Goal: Information Seeking & Learning: Learn about a topic

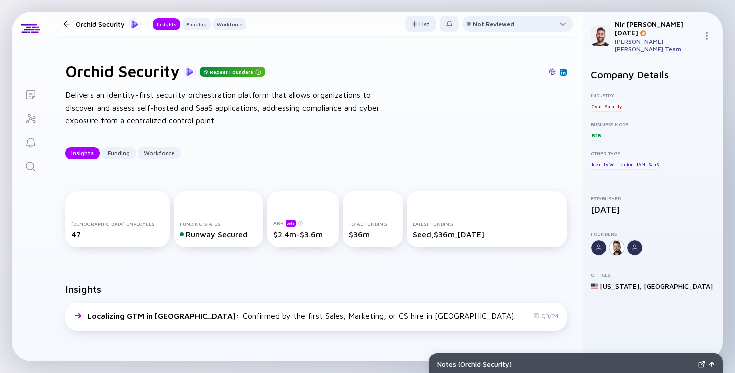
scroll to position [2, 0]
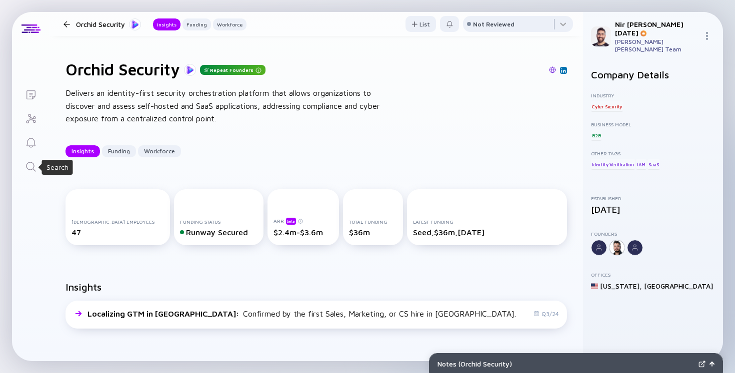
click at [26, 168] on icon "Search" at bounding box center [31, 167] width 12 height 12
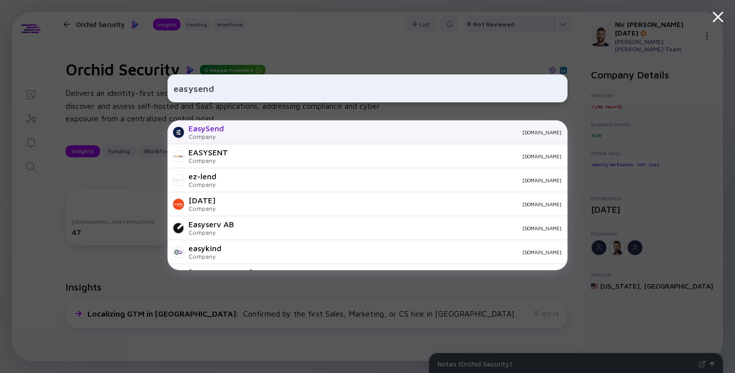
type input "easysend"
click at [276, 140] on div "EasySend Company easysend.io" at bounding box center [367, 132] width 400 height 24
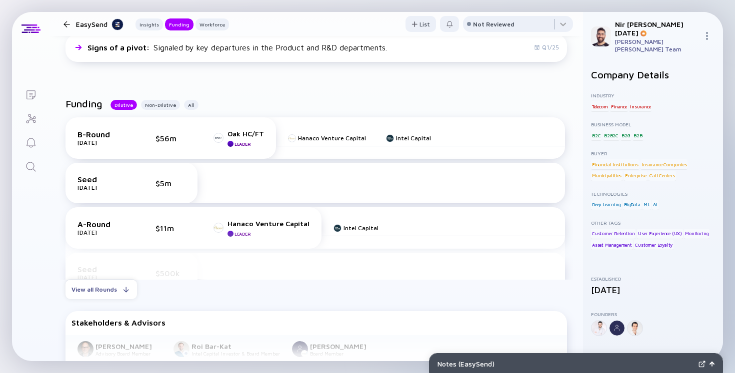
scroll to position [257, 0]
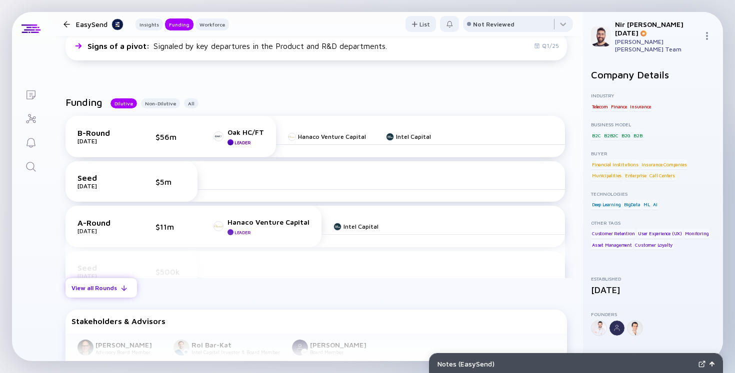
click at [129, 295] on div "View all Rounds" at bounding box center [100, 287] width 71 height 15
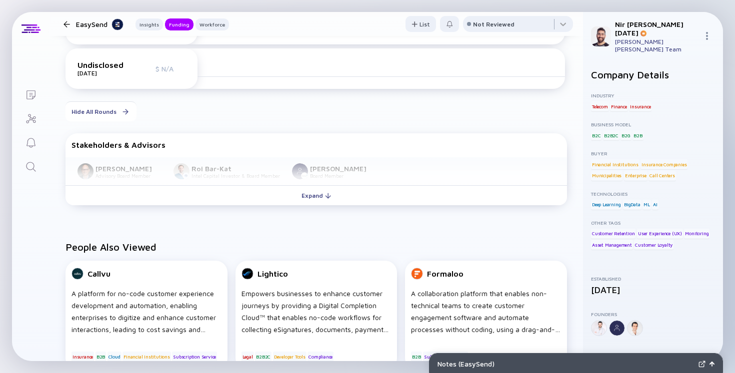
scroll to position [517, 0]
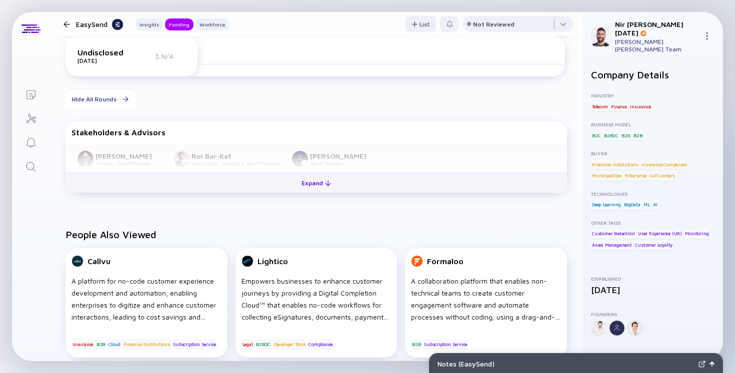
click at [273, 190] on button "Expand" at bounding box center [315, 183] width 501 height 20
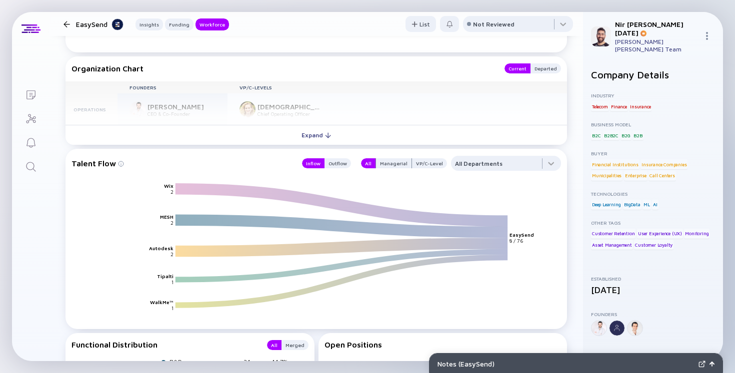
scroll to position [1146, 0]
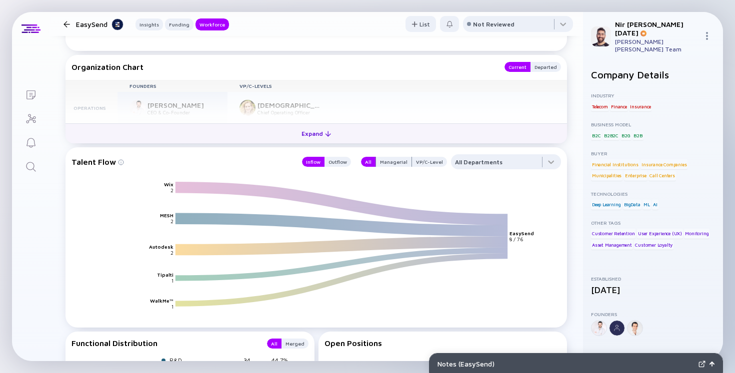
click at [300, 131] on div "Expand" at bounding box center [315, 133] width 41 height 15
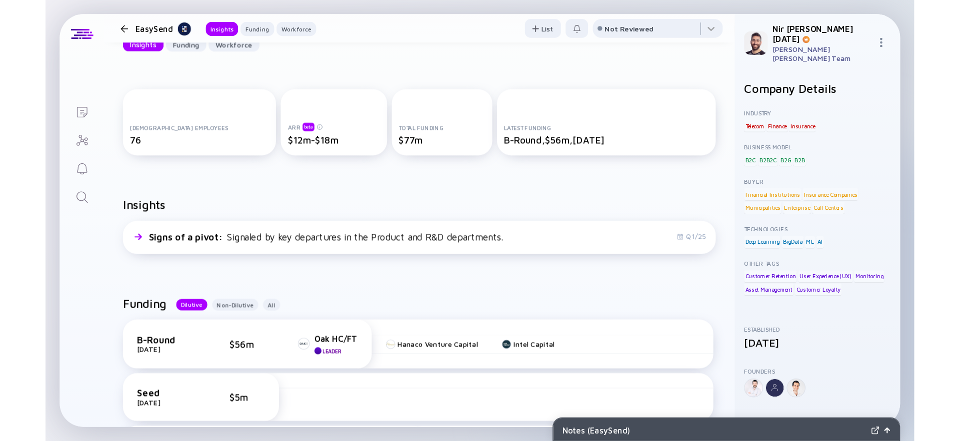
scroll to position [0, 0]
